Goal: Task Accomplishment & Management: Complete application form

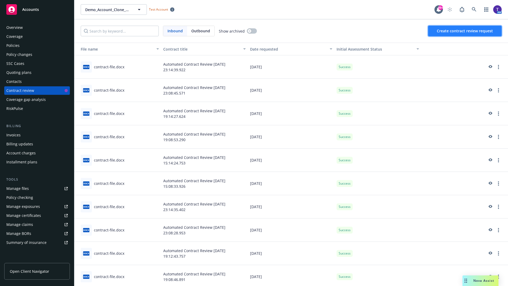
click at [465, 31] on span "Create contract review request" at bounding box center [465, 30] width 56 height 5
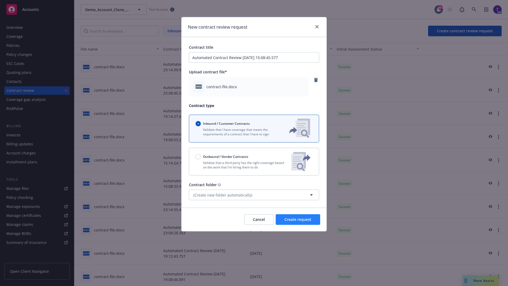
type input "Automated Contract Review 10-10-2025 15:08:45.577"
click at [298, 219] on span "Create request" at bounding box center [297, 219] width 27 height 5
